Goal: Task Accomplishment & Management: Use online tool/utility

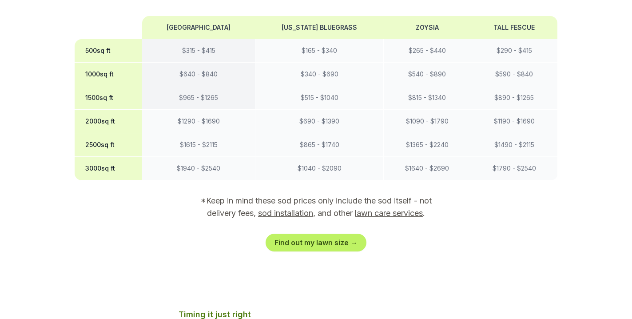
scroll to position [852, 0]
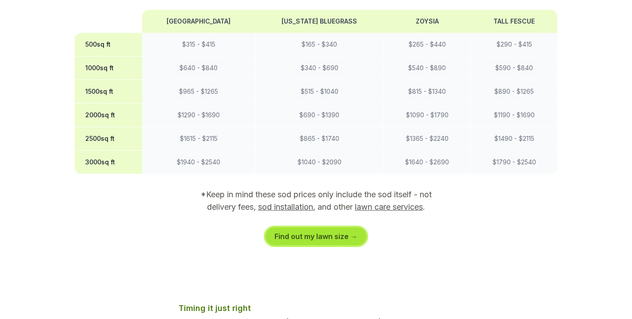
click at [316, 227] on link "Find out my lawn size →" at bounding box center [316, 236] width 101 height 18
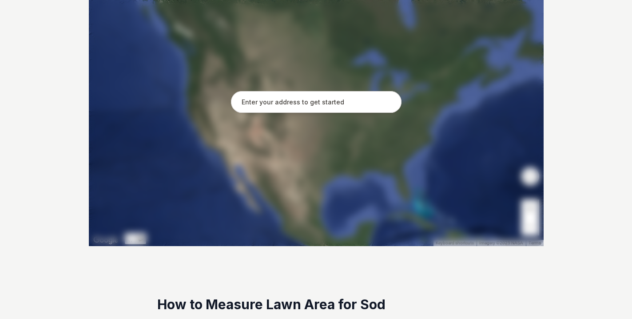
scroll to position [268, 0]
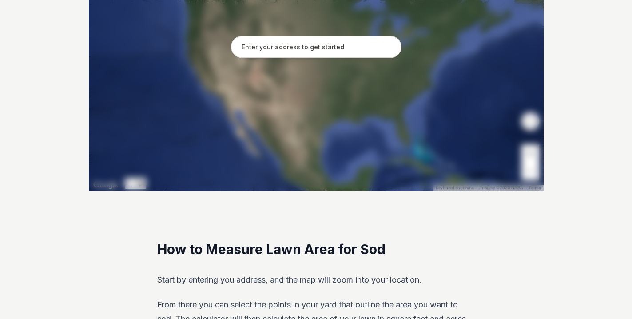
click at [264, 46] on input "text" at bounding box center [316, 47] width 171 height 22
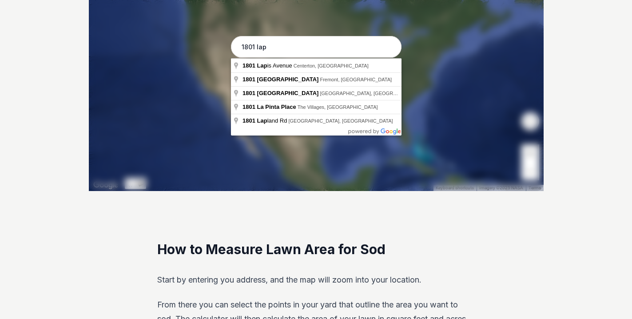
type input "[STREET_ADDRESS]"
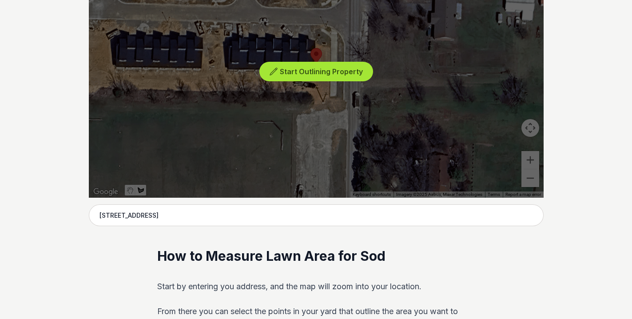
scroll to position [251, 0]
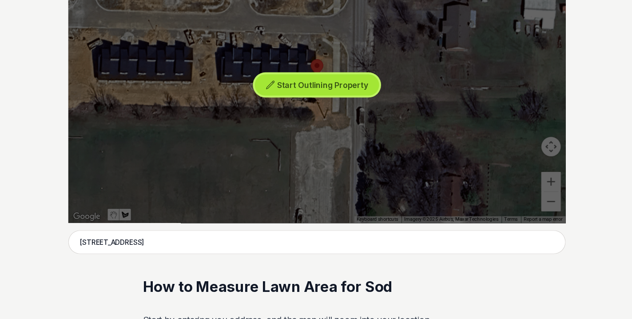
click at [313, 85] on span "Start Outlining Property" at bounding box center [321, 82] width 83 height 9
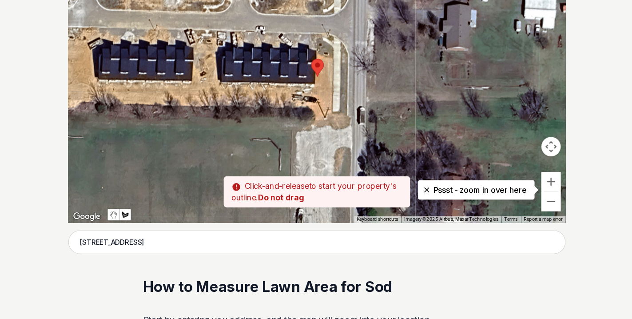
click at [323, 42] on div at bounding box center [316, 75] width 455 height 267
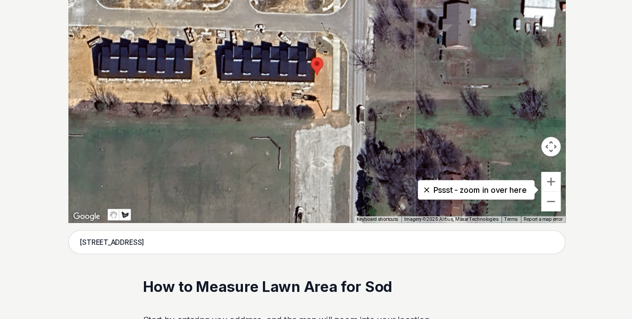
click at [326, 102] on div at bounding box center [316, 75] width 455 height 267
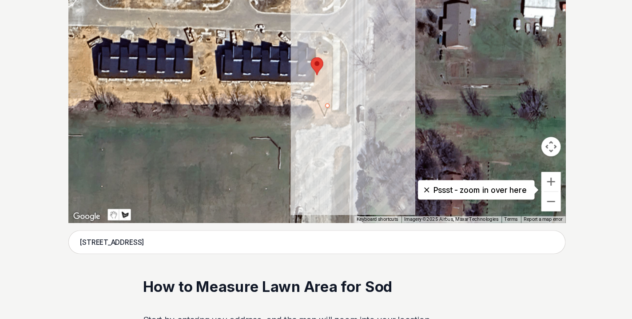
click at [327, 44] on div at bounding box center [316, 75] width 455 height 267
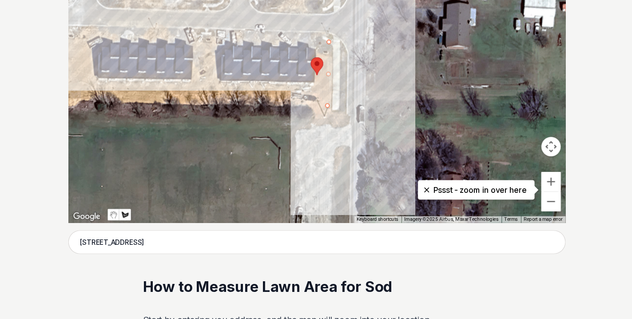
click at [97, 36] on div at bounding box center [316, 75] width 455 height 267
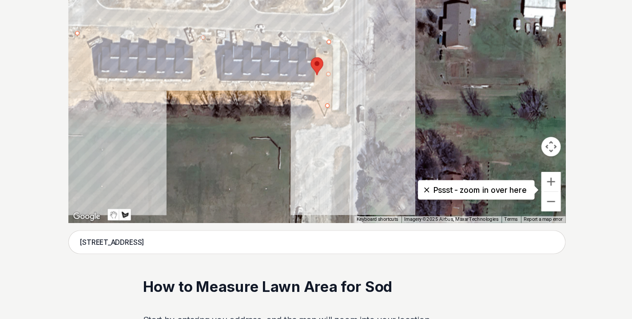
click at [96, 86] on div at bounding box center [316, 75] width 455 height 267
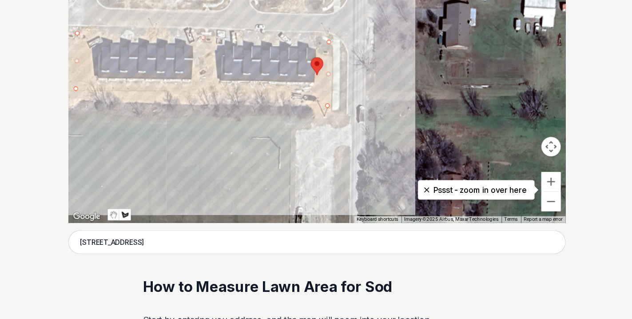
click at [326, 94] on div at bounding box center [316, 75] width 455 height 267
click at [326, 93] on div at bounding box center [316, 75] width 455 height 267
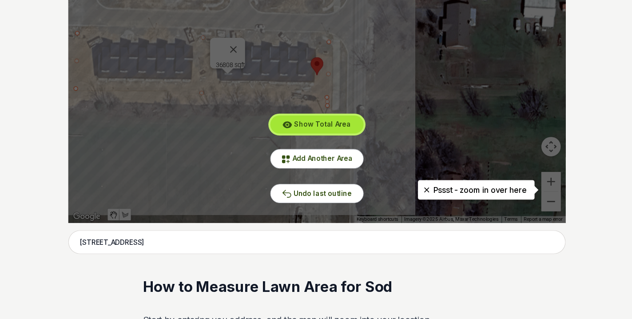
click at [314, 116] on span "Show Total Area" at bounding box center [321, 119] width 52 height 8
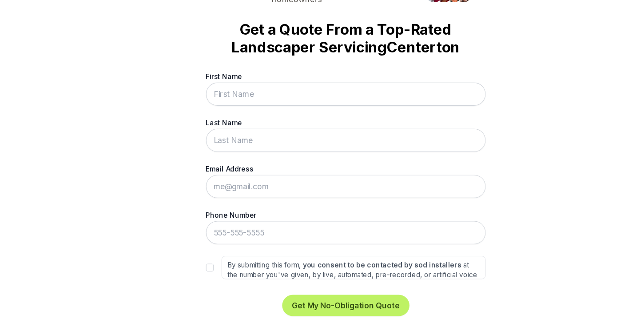
scroll to position [0, 0]
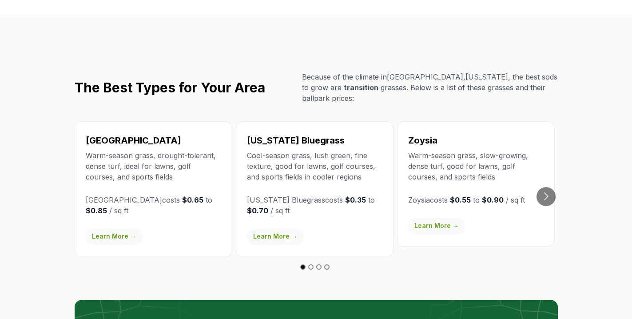
scroll to position [1578, 0]
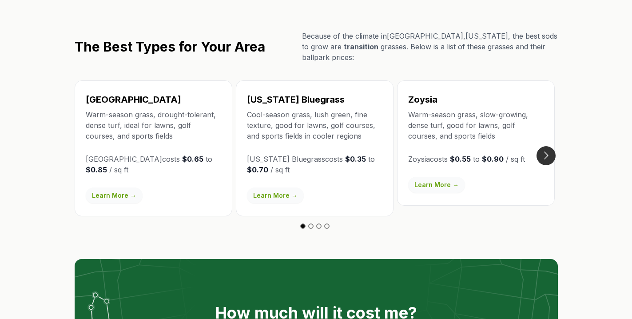
click at [546, 146] on button "Go to next slide" at bounding box center [546, 155] width 19 height 19
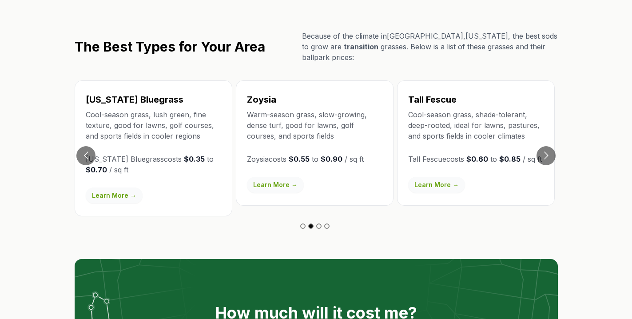
click at [92, 146] on button "Go to previous slide" at bounding box center [85, 155] width 19 height 19
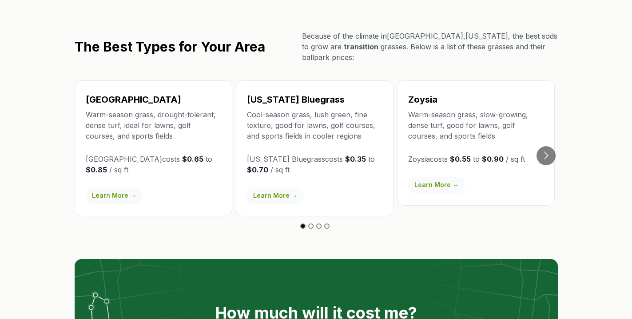
click at [120, 187] on link "Learn More →" at bounding box center [114, 195] width 57 height 16
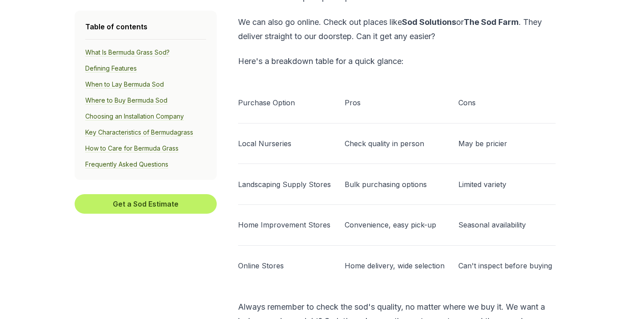
scroll to position [2671, 0]
